Goal: Task Accomplishment & Management: Manage account settings

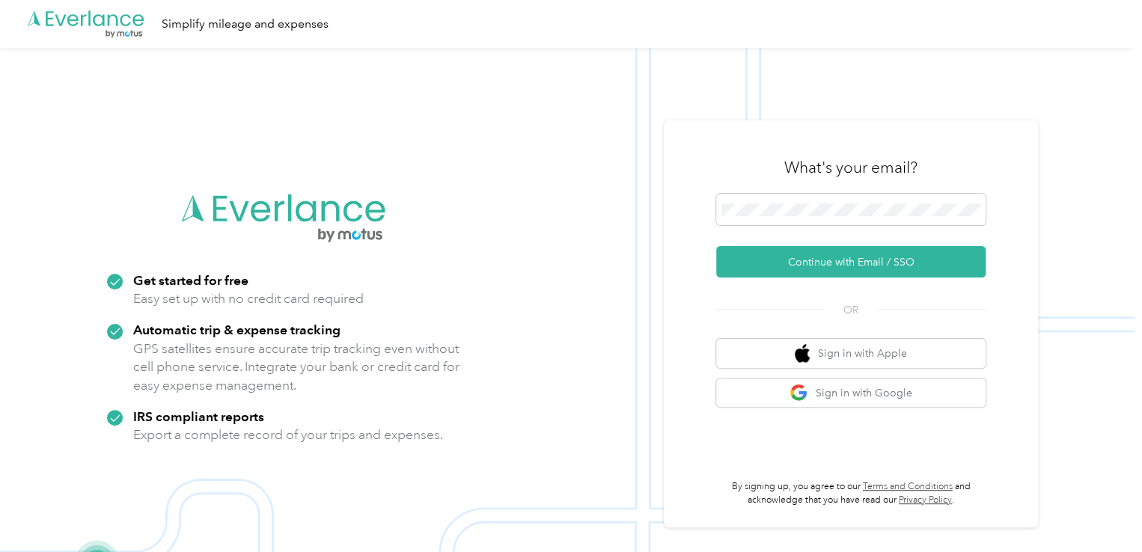
click at [747, 231] on form "Continue with Email / SSO" at bounding box center [850, 236] width 269 height 84
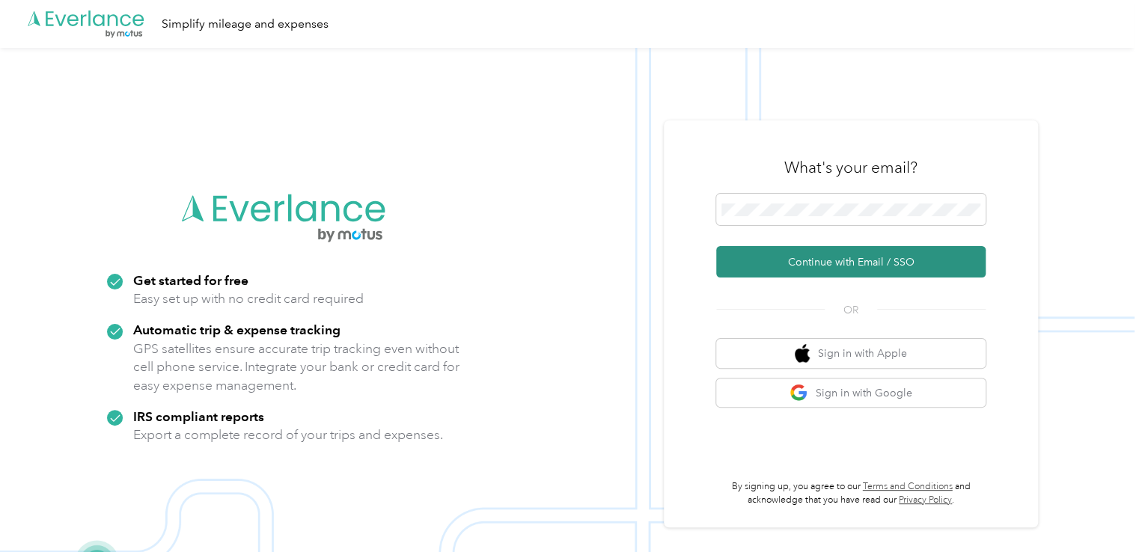
click at [825, 263] on button "Continue with Email / SSO" at bounding box center [850, 261] width 269 height 31
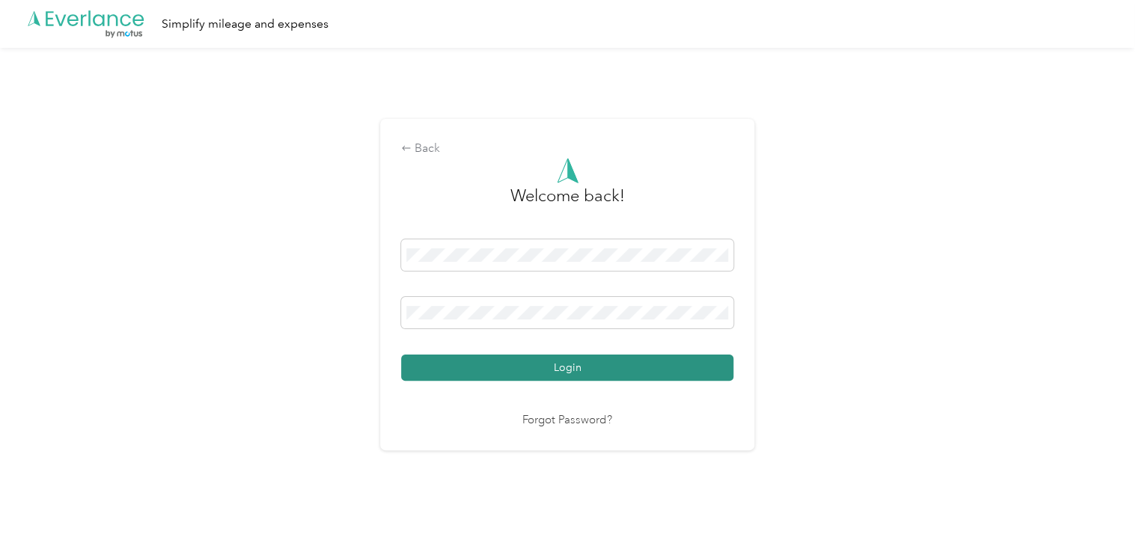
click at [529, 364] on button "Login" at bounding box center [567, 368] width 332 height 26
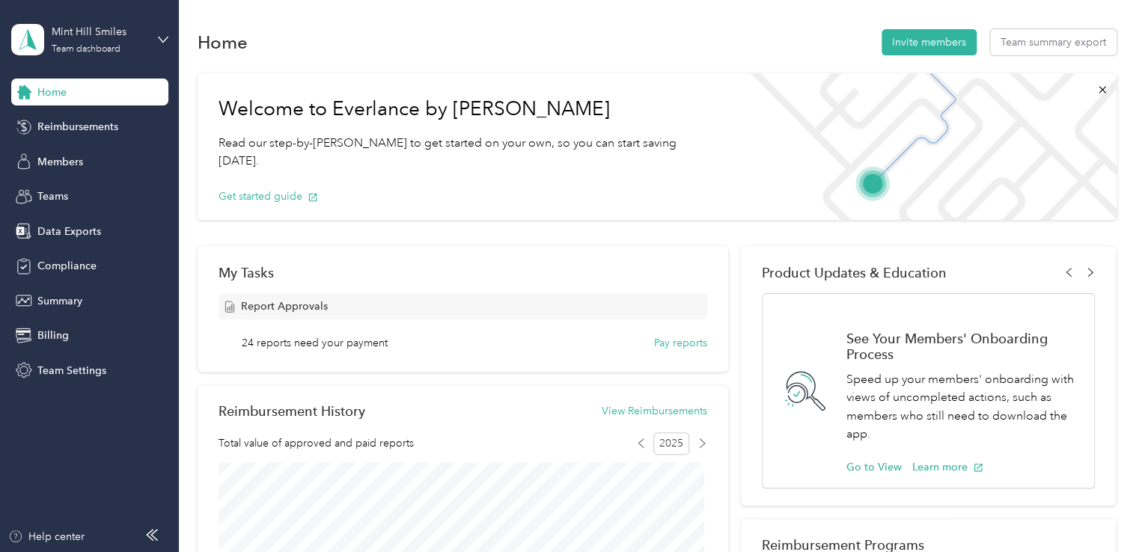
click at [82, 112] on div "Home Reimbursements Members Teams Data Exports Compliance Summary Billing Team …" at bounding box center [89, 231] width 157 height 305
click at [88, 123] on span "Reimbursements" at bounding box center [77, 127] width 81 height 16
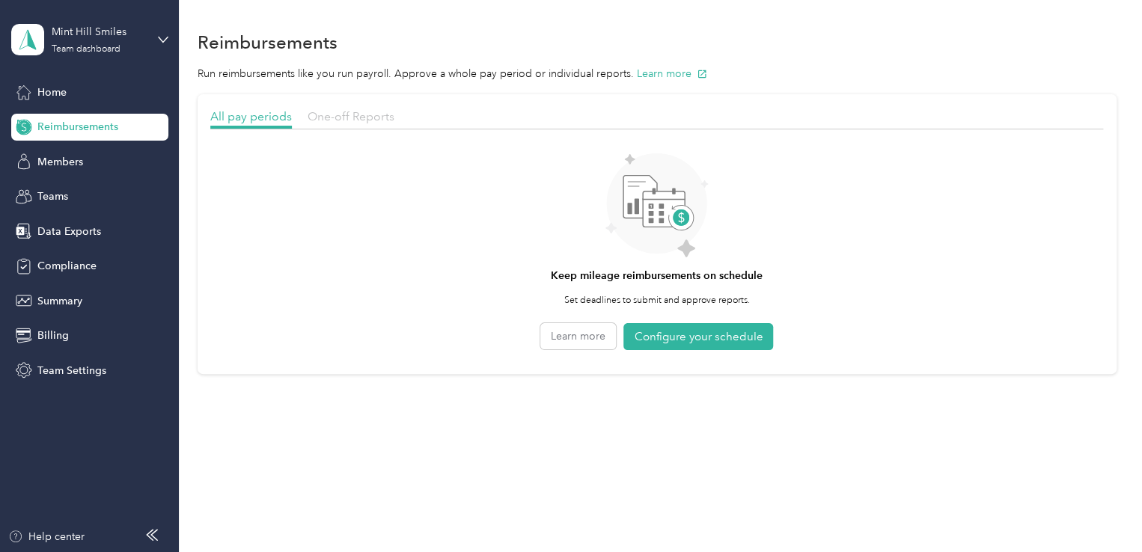
click at [355, 114] on span "One-off Reports" at bounding box center [351, 116] width 87 height 14
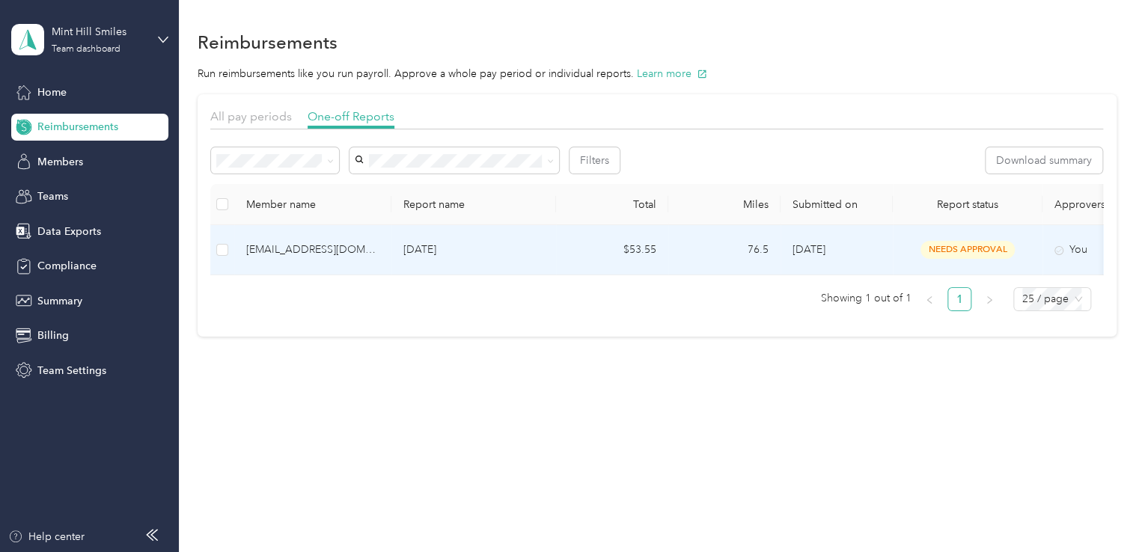
click at [497, 244] on p "Sep 2025" at bounding box center [473, 250] width 141 height 16
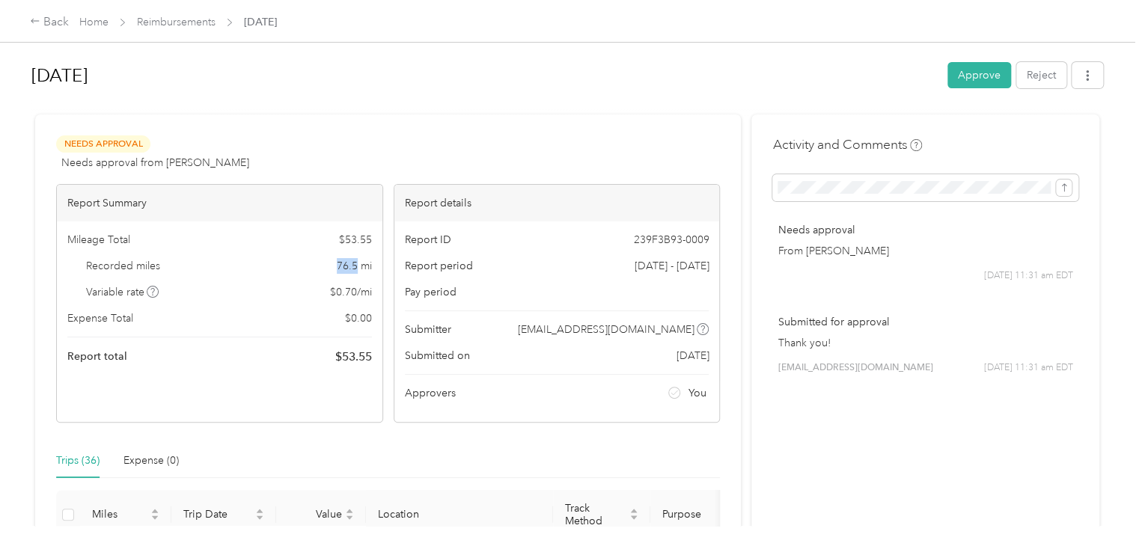
drag, startPoint x: 355, startPoint y: 265, endPoint x: 331, endPoint y: 265, distance: 24.7
click at [331, 265] on div "Recorded miles 76.5 mi" at bounding box center [219, 266] width 305 height 16
copy span "76.5"
click at [985, 82] on button "Approve" at bounding box center [979, 75] width 64 height 26
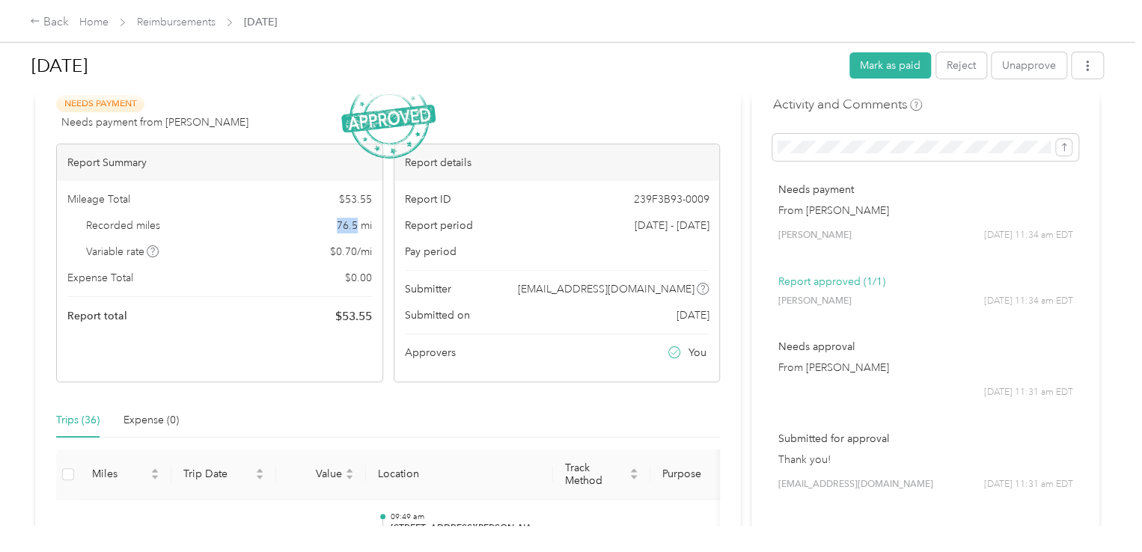
scroll to position [75, 0]
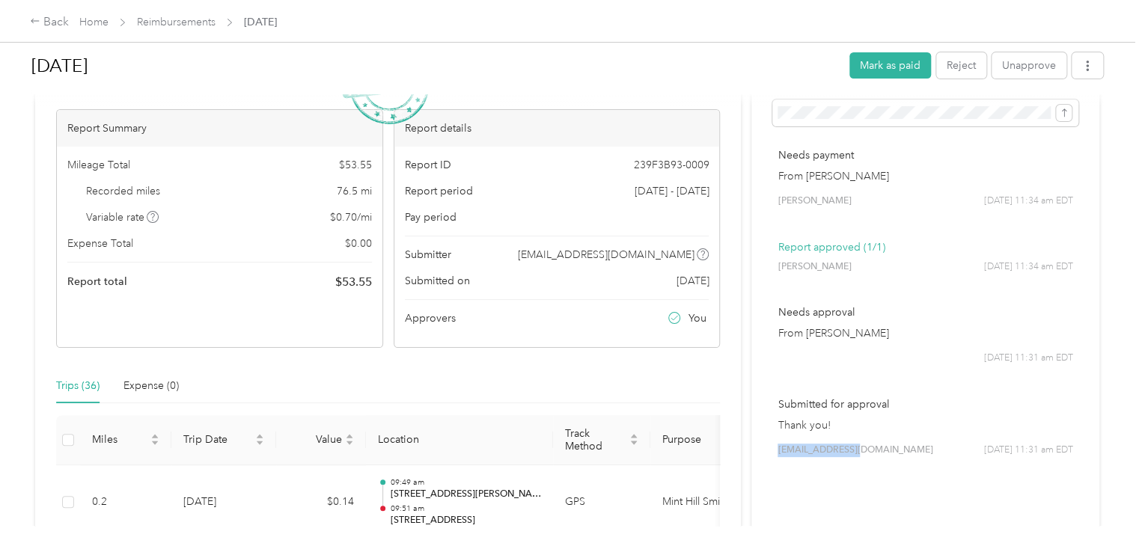
drag, startPoint x: 846, startPoint y: 436, endPoint x: 771, endPoint y: 434, distance: 74.9
click at [772, 434] on div "Submitted for approval Thank you! virginiapowell12@gmail.com 10/02 at 11:31 am …" at bounding box center [925, 427] width 306 height 82
click at [835, 417] on div "Submitted for approval Thank you! virginiapowell12@gmail.com 10/02 at 11:31 am …" at bounding box center [925, 427] width 306 height 82
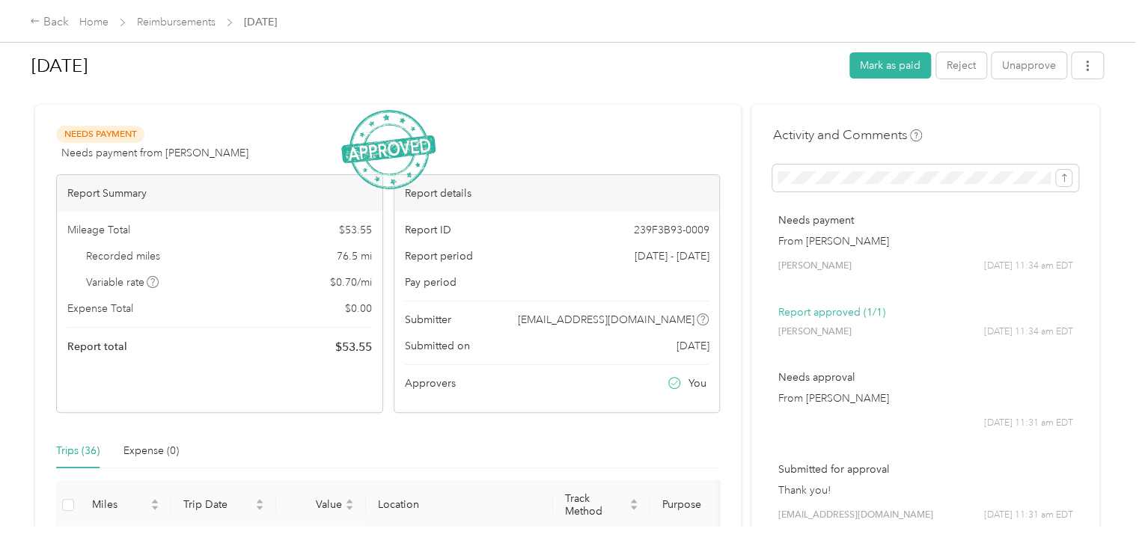
scroll to position [0, 0]
